Goal: Task Accomplishment & Management: Use online tool/utility

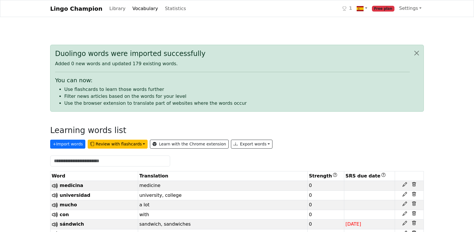
drag, startPoint x: 0, startPoint y: 0, endPoint x: 55, endPoint y: 7, distance: 55.8
click at [55, 7] on link "Lingo Champion" at bounding box center [76, 9] width 52 height 12
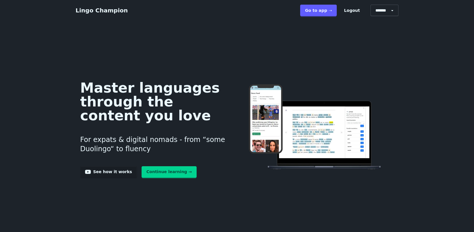
click at [323, 10] on link "Go to app ➝" at bounding box center [318, 11] width 37 height 12
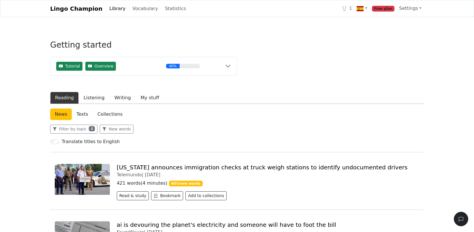
click at [81, 114] on link "Texts" at bounding box center [82, 114] width 21 height 12
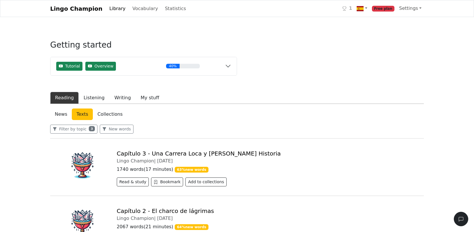
click at [107, 116] on link "Collections" at bounding box center [110, 114] width 34 height 12
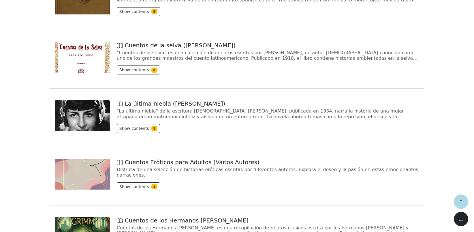
scroll to position [202, 0]
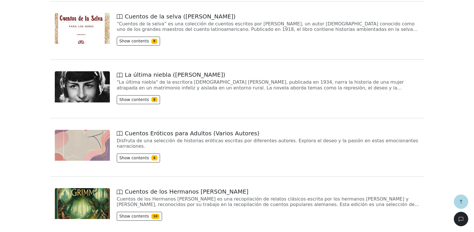
click at [246, 59] on div "Spanish Tales for Beginners (Hills & Reinhardt) “Spanish Tales for Beginners” b…" at bounding box center [237, 118] width 380 height 350
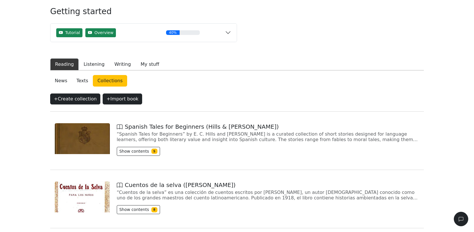
scroll to position [0, 0]
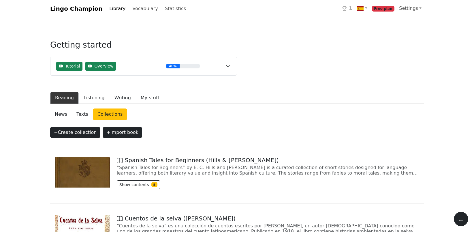
click at [59, 112] on link "News" at bounding box center [61, 114] width 22 height 12
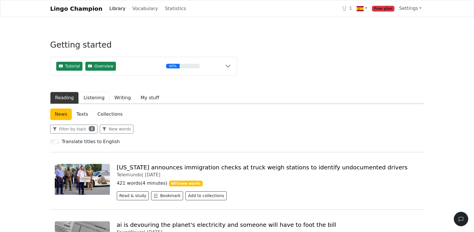
click at [91, 99] on button "Listening" at bounding box center [94, 98] width 31 height 12
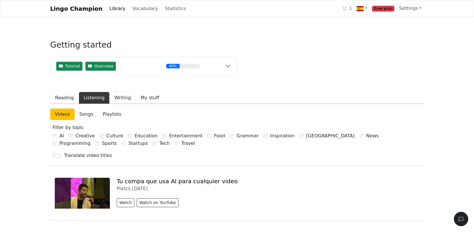
click at [116, 97] on button "Writing" at bounding box center [123, 98] width 26 height 12
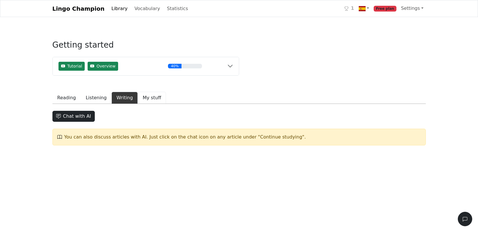
click at [141, 98] on button "My stuff" at bounding box center [152, 98] width 28 height 12
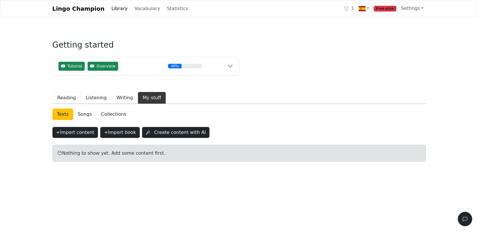
click at [59, 95] on button "Reading" at bounding box center [66, 98] width 29 height 12
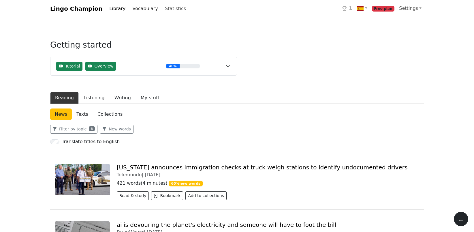
click at [137, 6] on link "Vocabulary" at bounding box center [145, 9] width 30 height 12
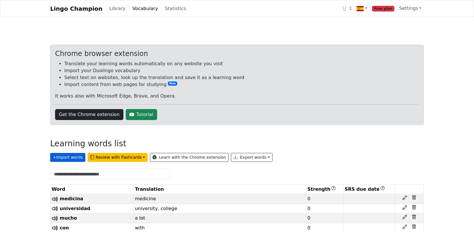
click at [69, 158] on button "+ Import words" at bounding box center [67, 157] width 35 height 9
